Goal: Transaction & Acquisition: Obtain resource

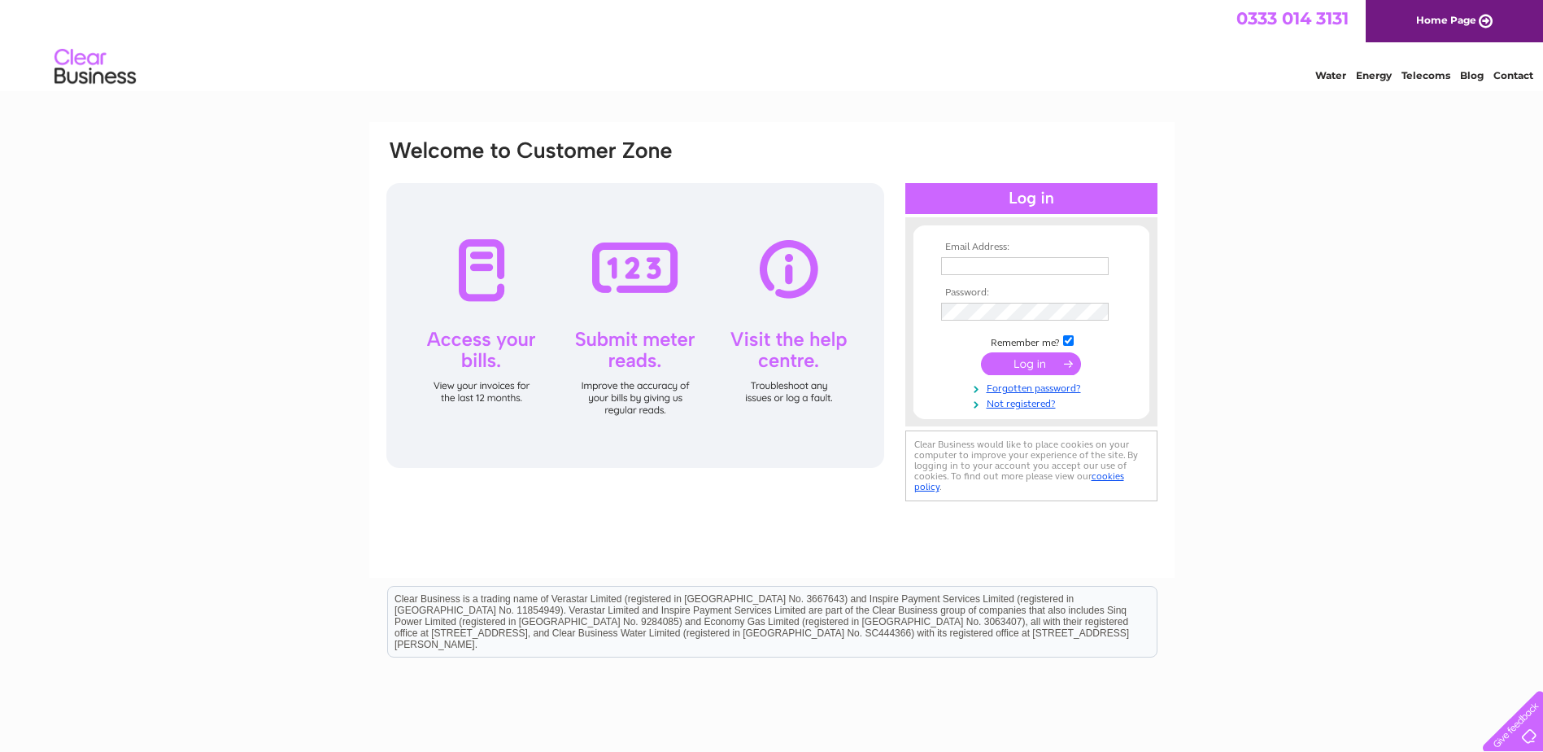
type input "[PERSON_NAME][EMAIL_ADDRESS][DOMAIN_NAME]"
click at [1027, 364] on input "submit" at bounding box center [1031, 363] width 100 height 23
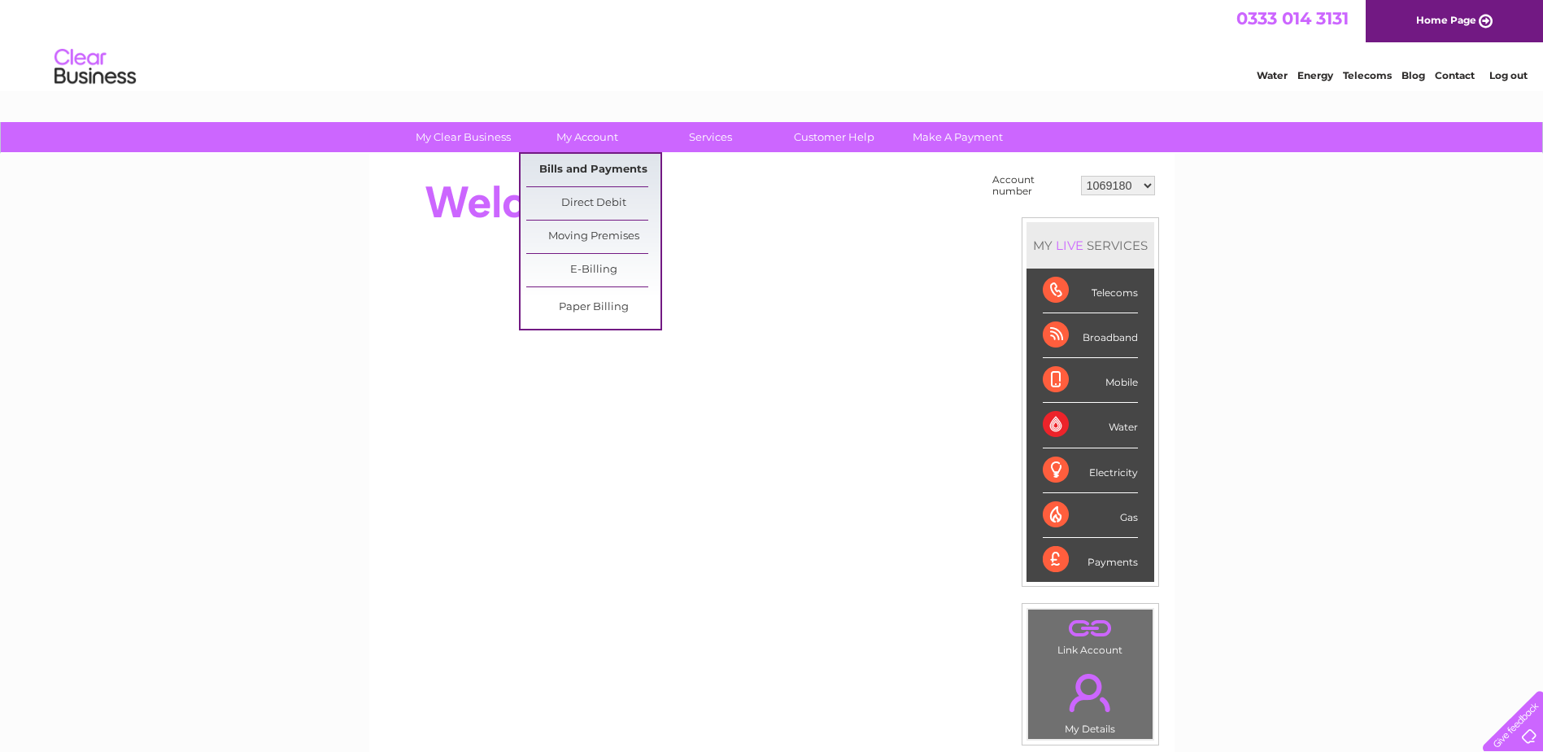
click at [587, 167] on link "Bills and Payments" at bounding box center [593, 170] width 134 height 33
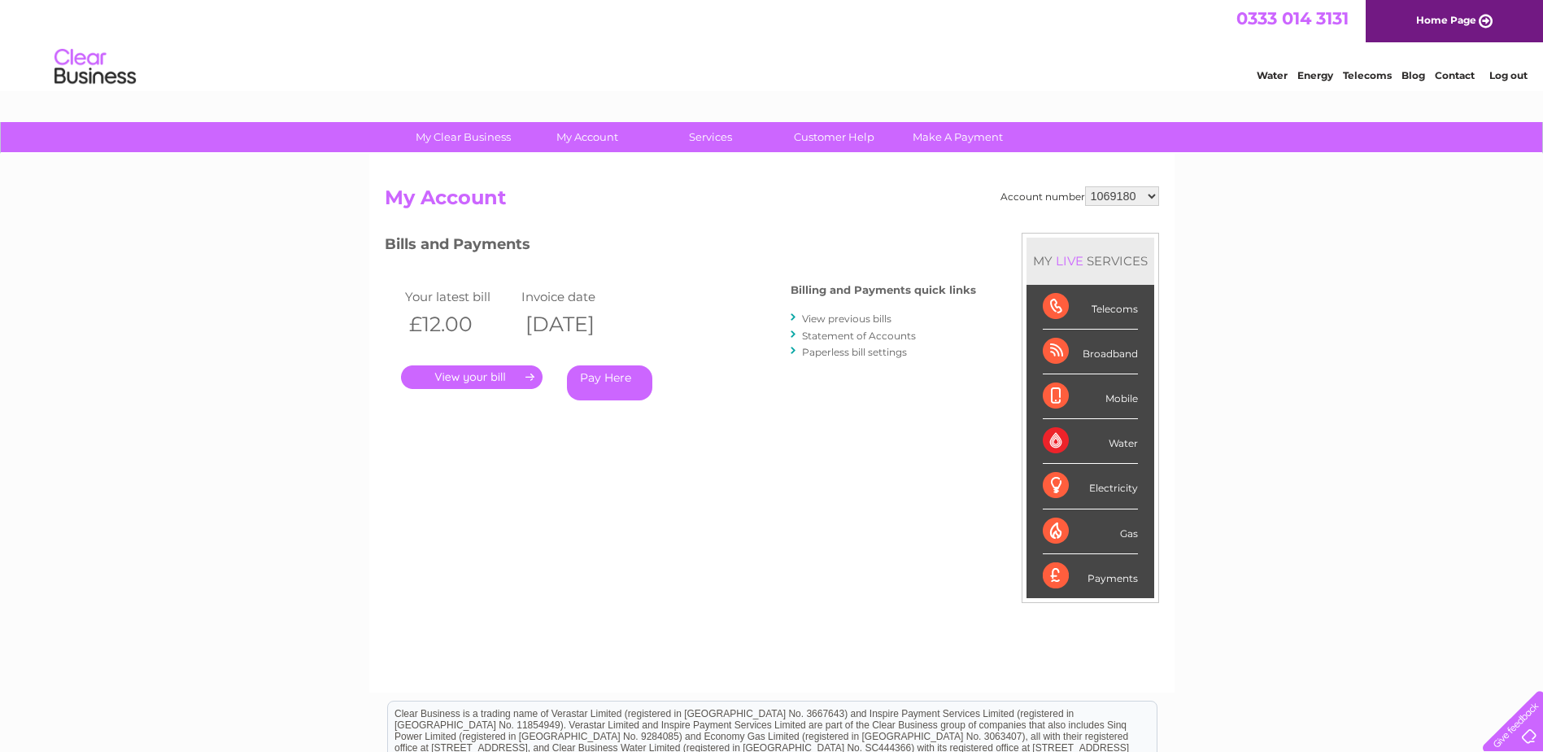
click at [1153, 195] on select "1069180 30264919" at bounding box center [1122, 196] width 74 height 20
select select "30264919"
click at [1085, 186] on select "1069180 30264919" at bounding box center [1122, 196] width 74 height 20
click at [499, 377] on link "." at bounding box center [472, 377] width 142 height 24
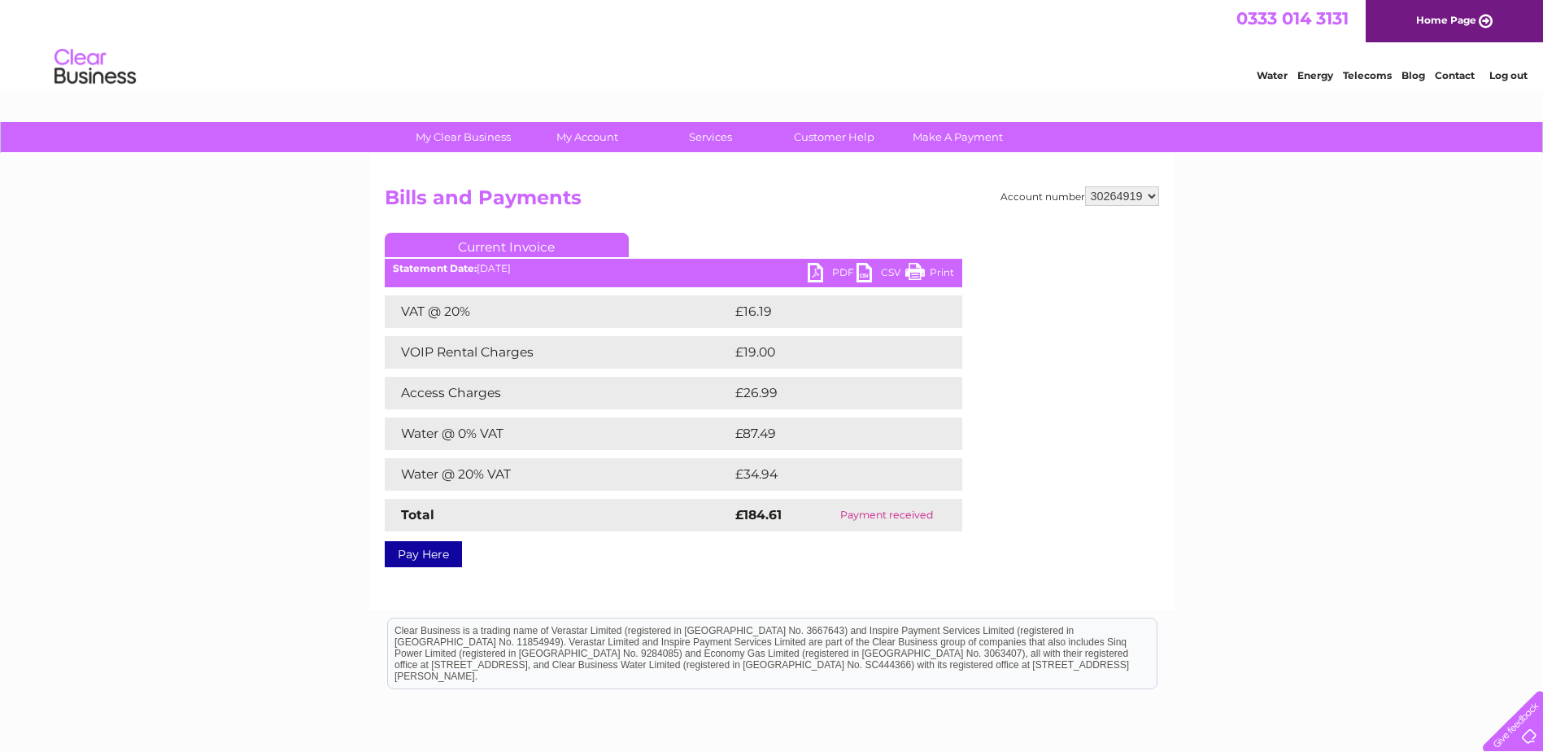
click at [831, 271] on link "PDF" at bounding box center [832, 275] width 49 height 24
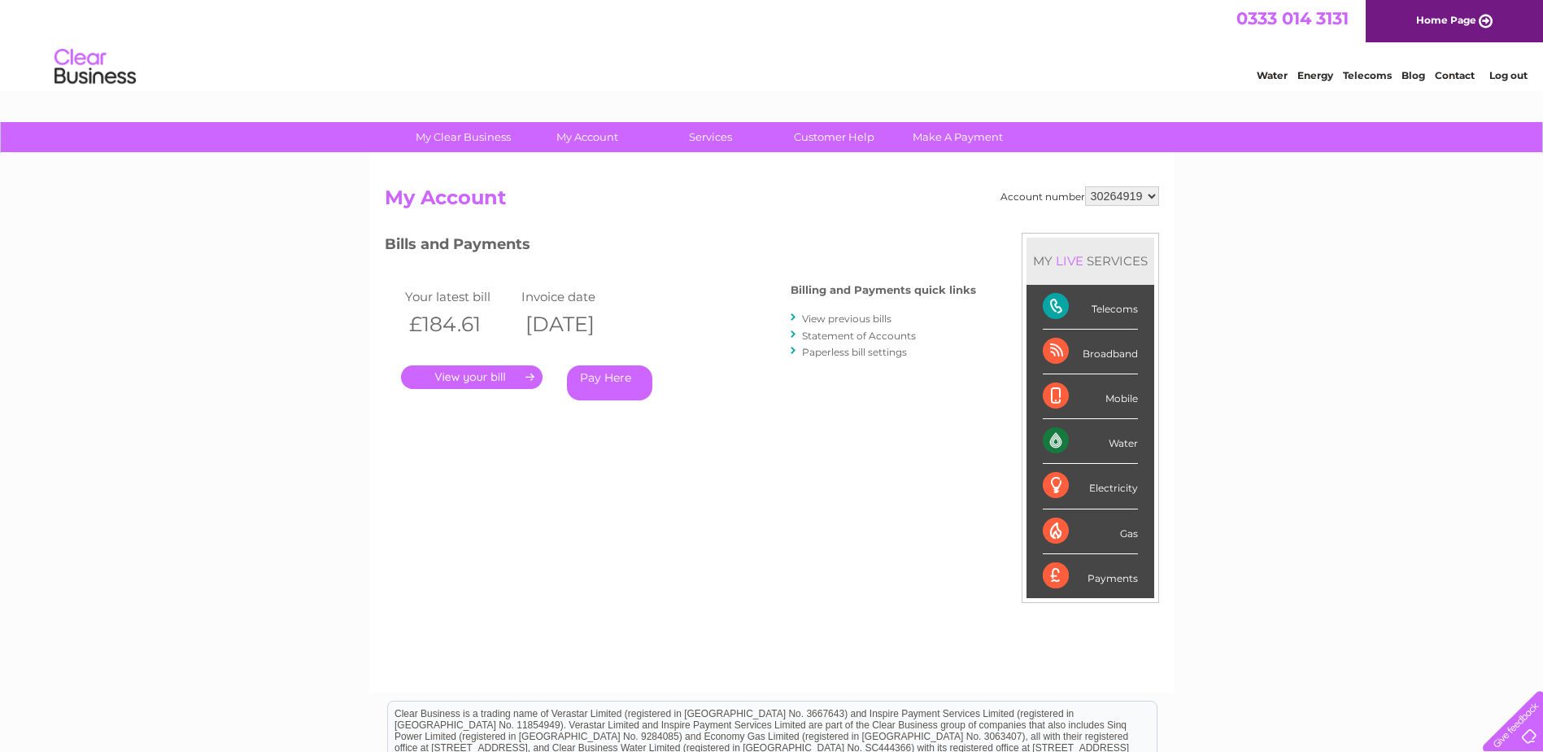
click at [844, 320] on link "View previous bills" at bounding box center [846, 318] width 89 height 12
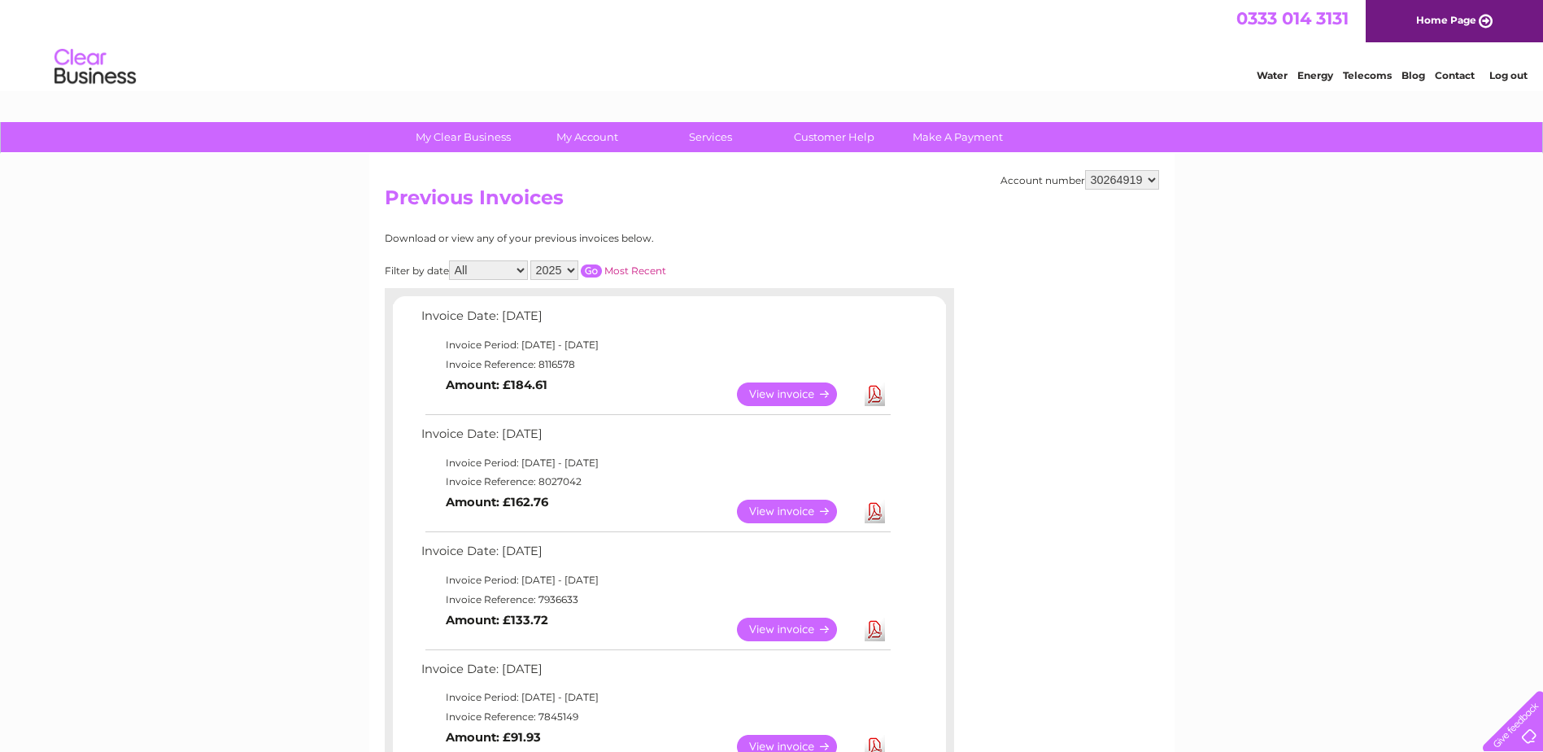
click at [791, 514] on link "View" at bounding box center [797, 512] width 120 height 24
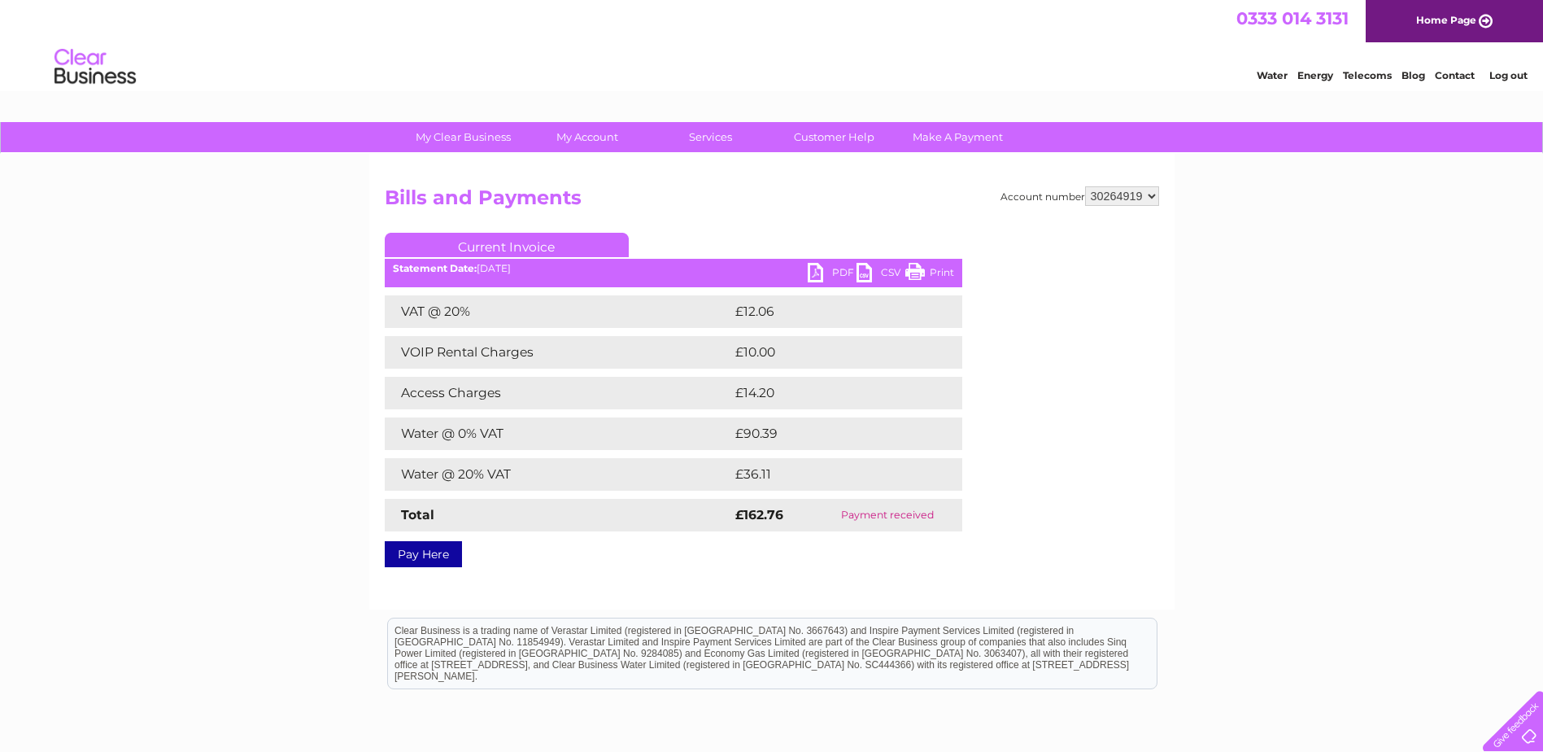
click at [839, 268] on link "PDF" at bounding box center [832, 275] width 49 height 24
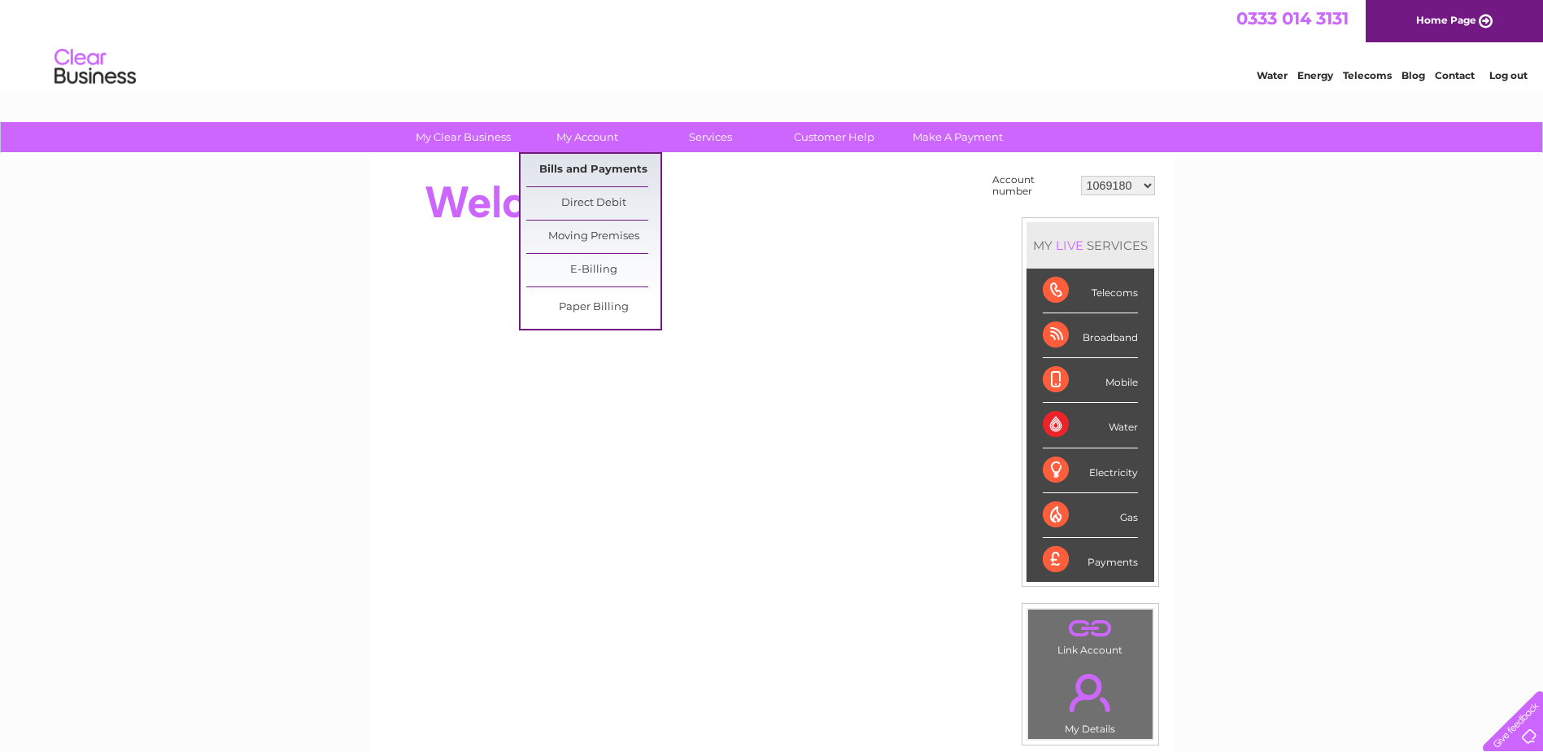
click at [604, 169] on link "Bills and Payments" at bounding box center [593, 170] width 134 height 33
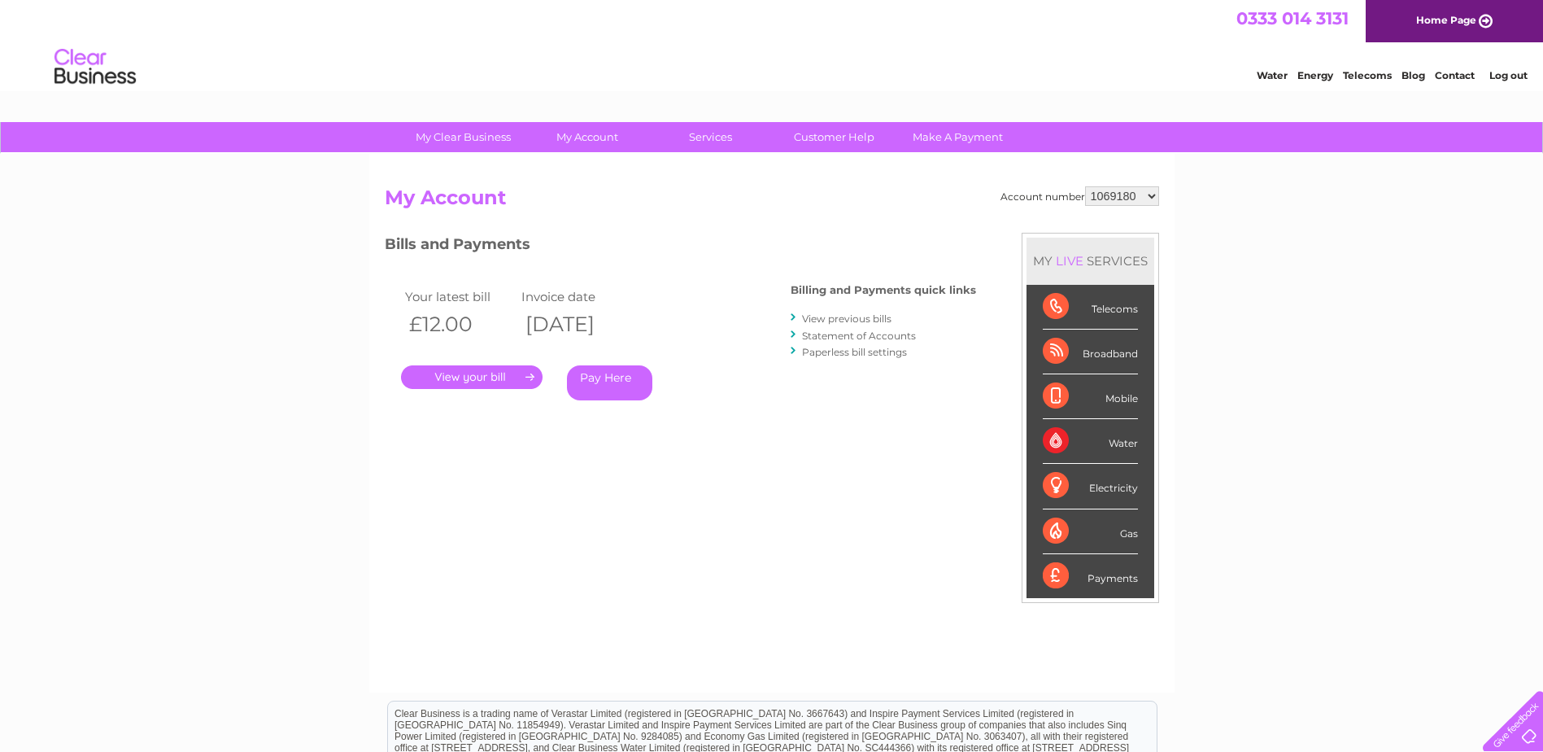
click at [1152, 190] on select "1069180 30264919" at bounding box center [1122, 196] width 74 height 20
select select "30264919"
click at [1085, 186] on select "1069180 30264919" at bounding box center [1122, 196] width 74 height 20
click at [484, 377] on link "." at bounding box center [472, 377] width 142 height 24
click at [822, 323] on link "View previous bills" at bounding box center [846, 318] width 89 height 12
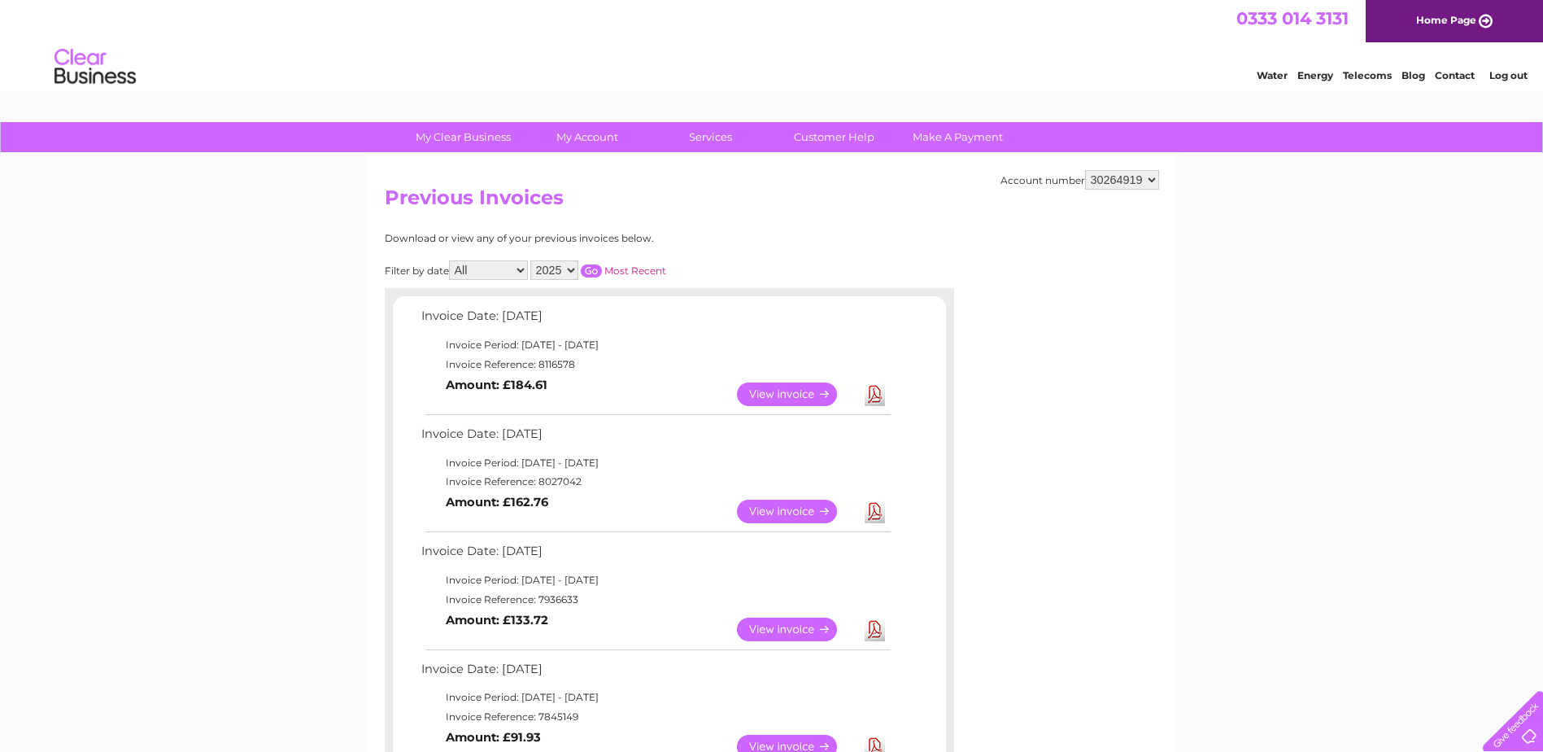
click at [805, 513] on link "View" at bounding box center [797, 512] width 120 height 24
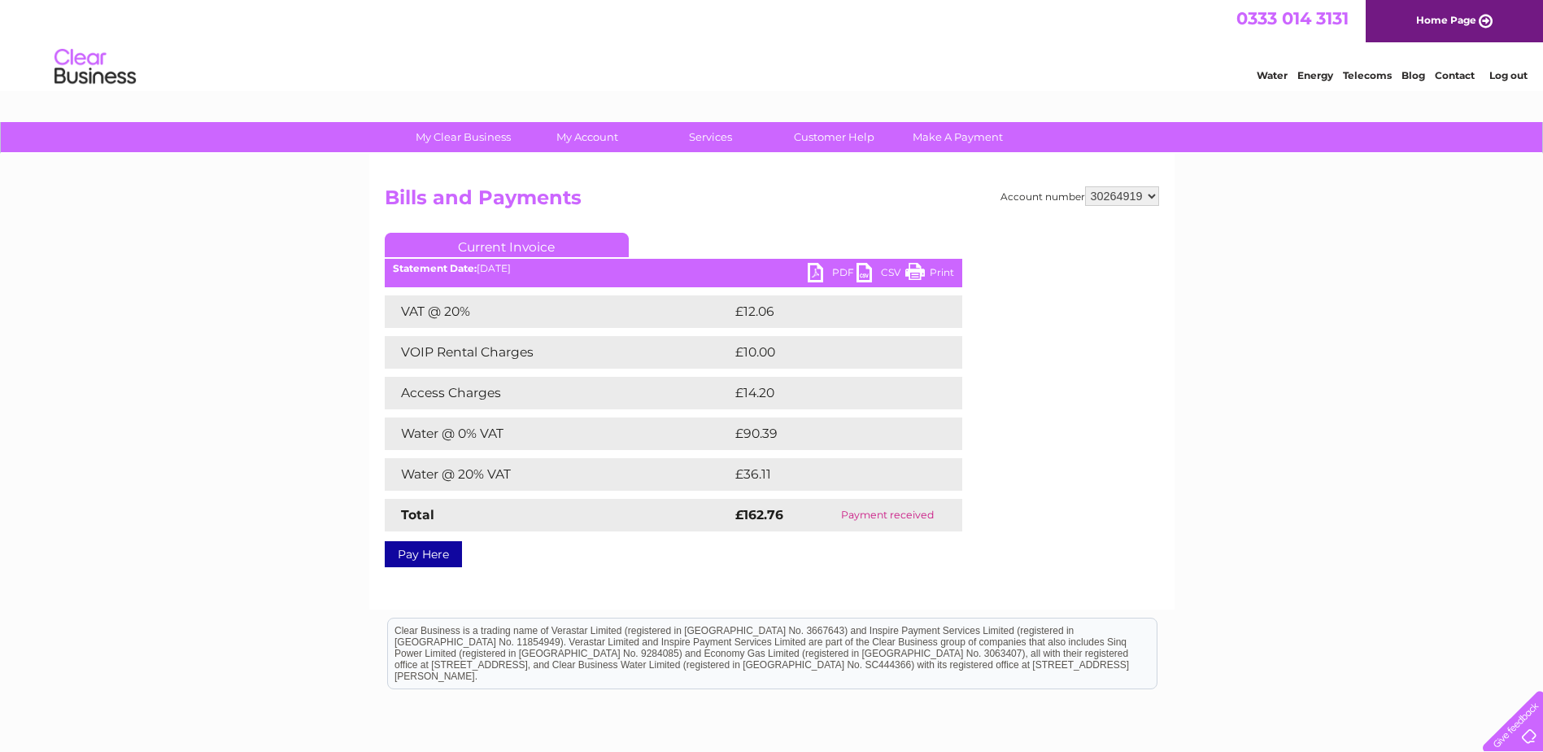
click at [827, 268] on link "PDF" at bounding box center [832, 275] width 49 height 24
